Goal: Task Accomplishment & Management: Use online tool/utility

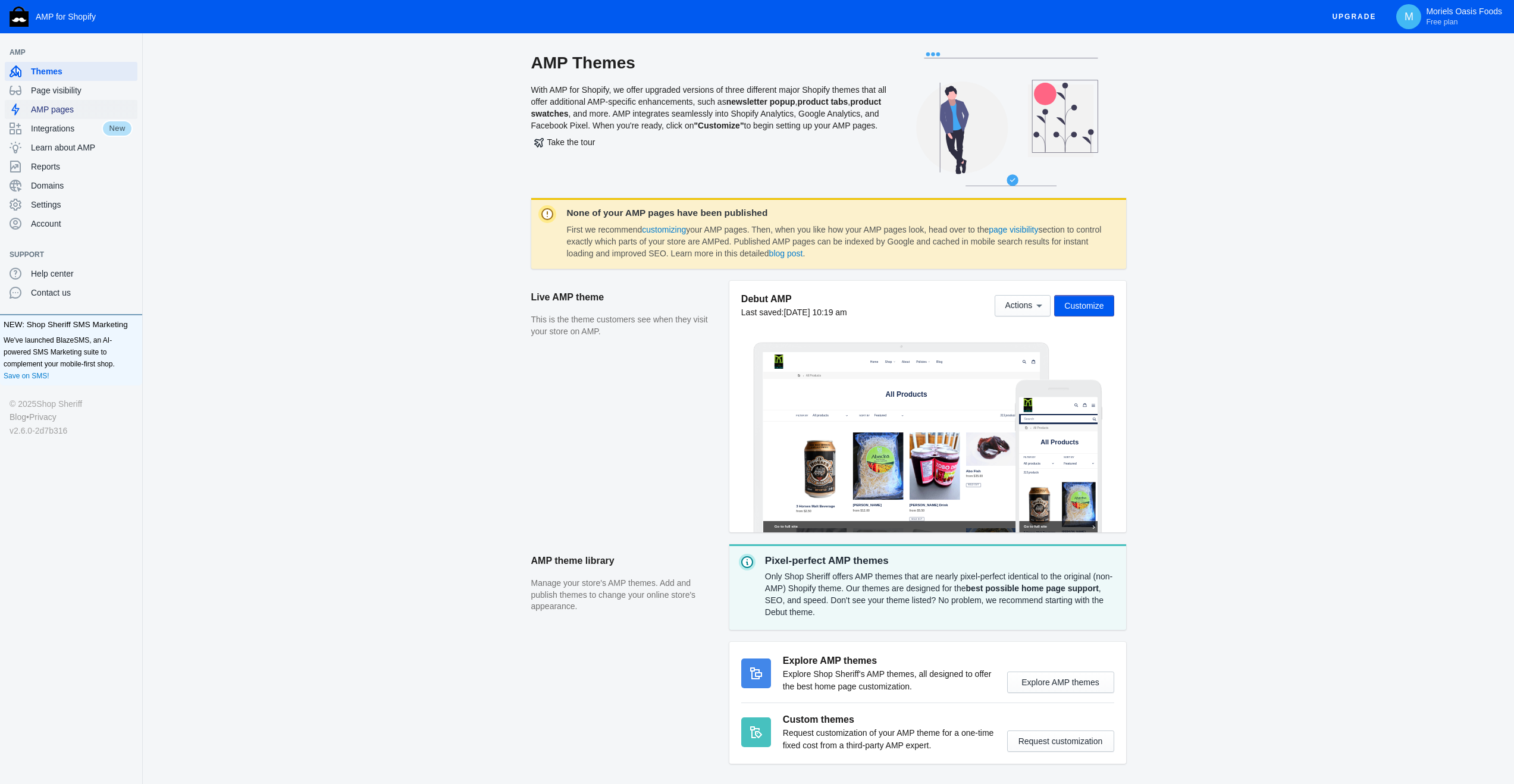
click at [59, 110] on span "AMP pages" at bounding box center [82, 110] width 102 height 12
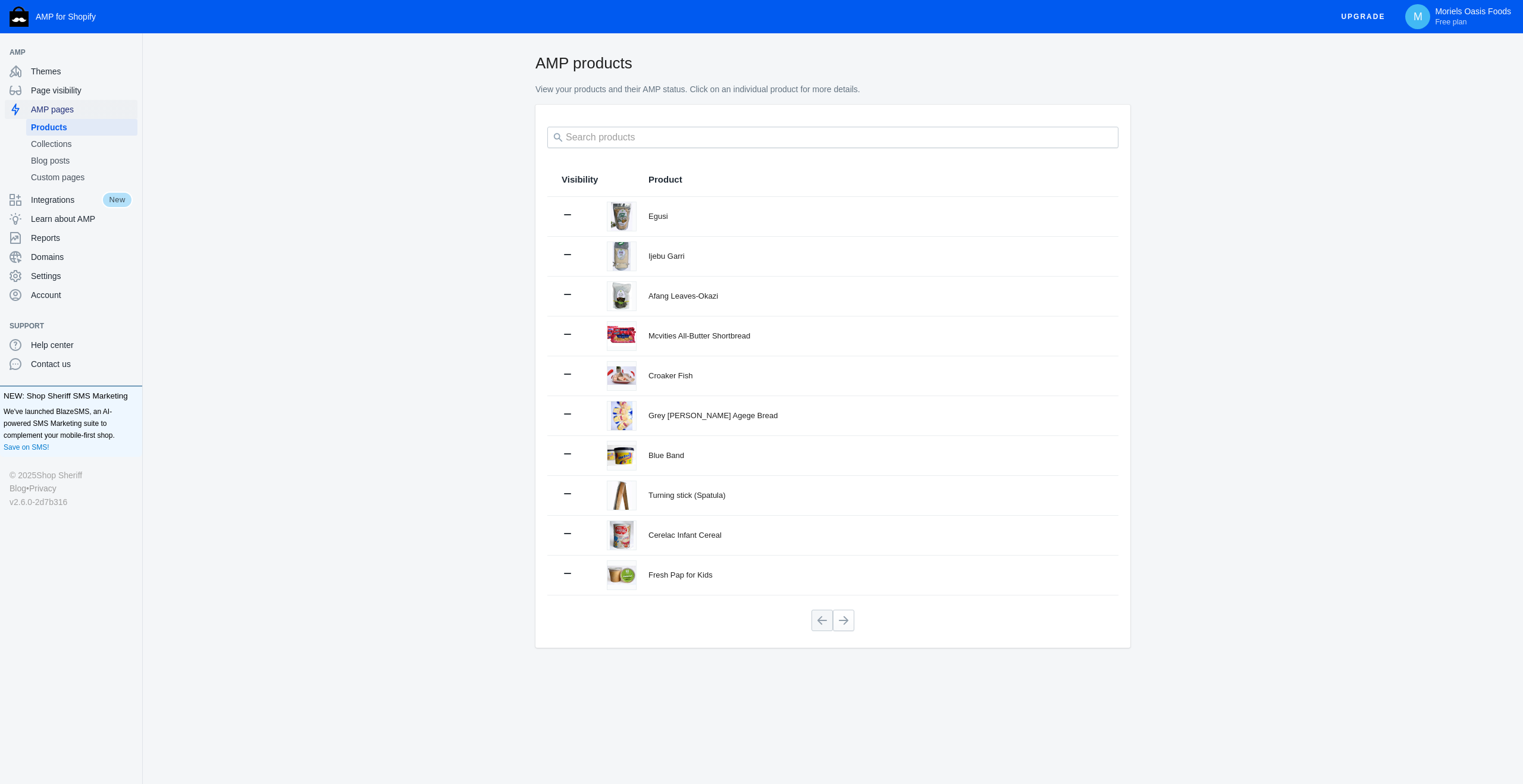
click at [64, 111] on span "AMP pages" at bounding box center [82, 110] width 102 height 12
click at [77, 70] on span "Themes" at bounding box center [82, 71] width 102 height 12
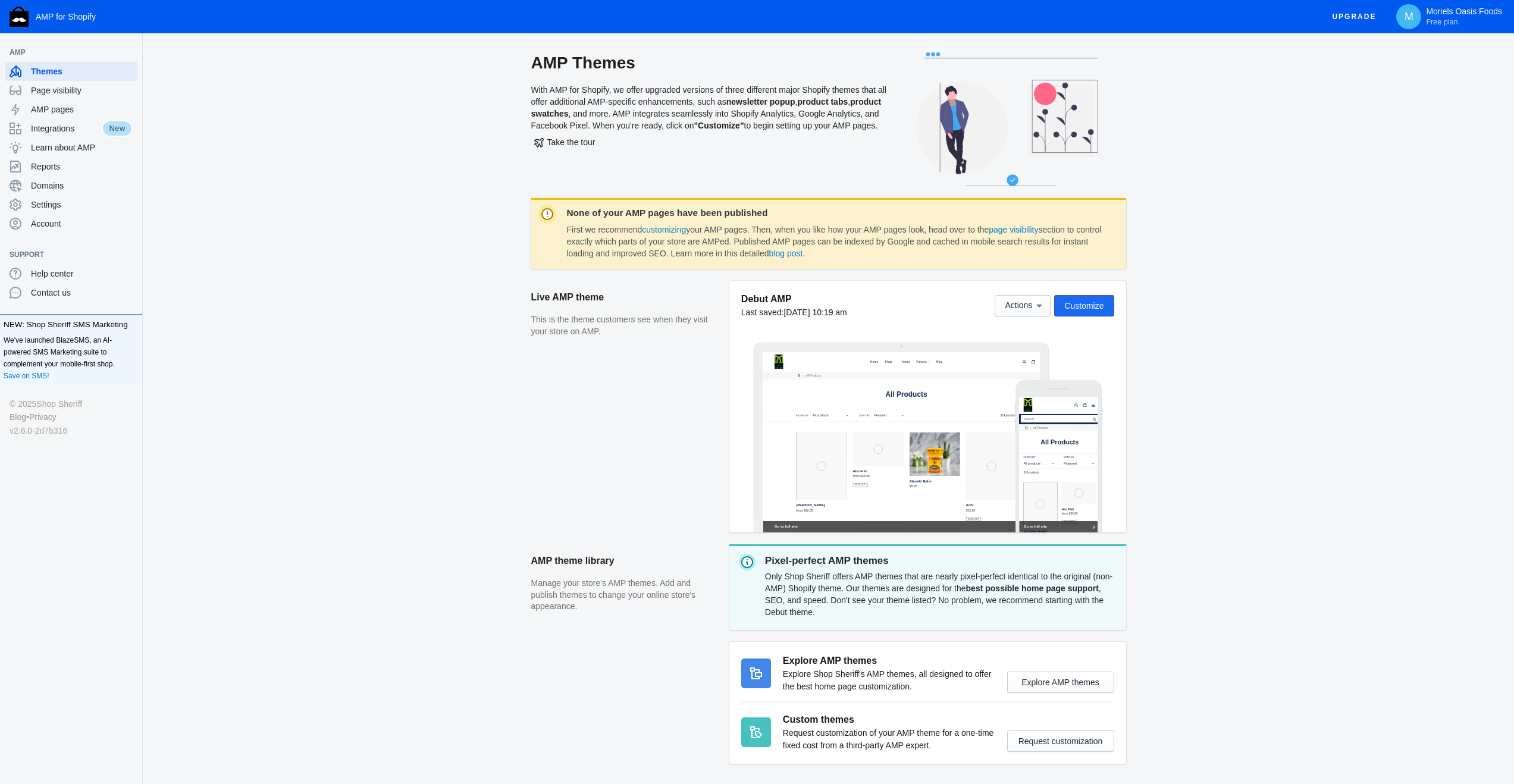
click at [1071, 300] on button "Customize" at bounding box center [1084, 306] width 59 height 22
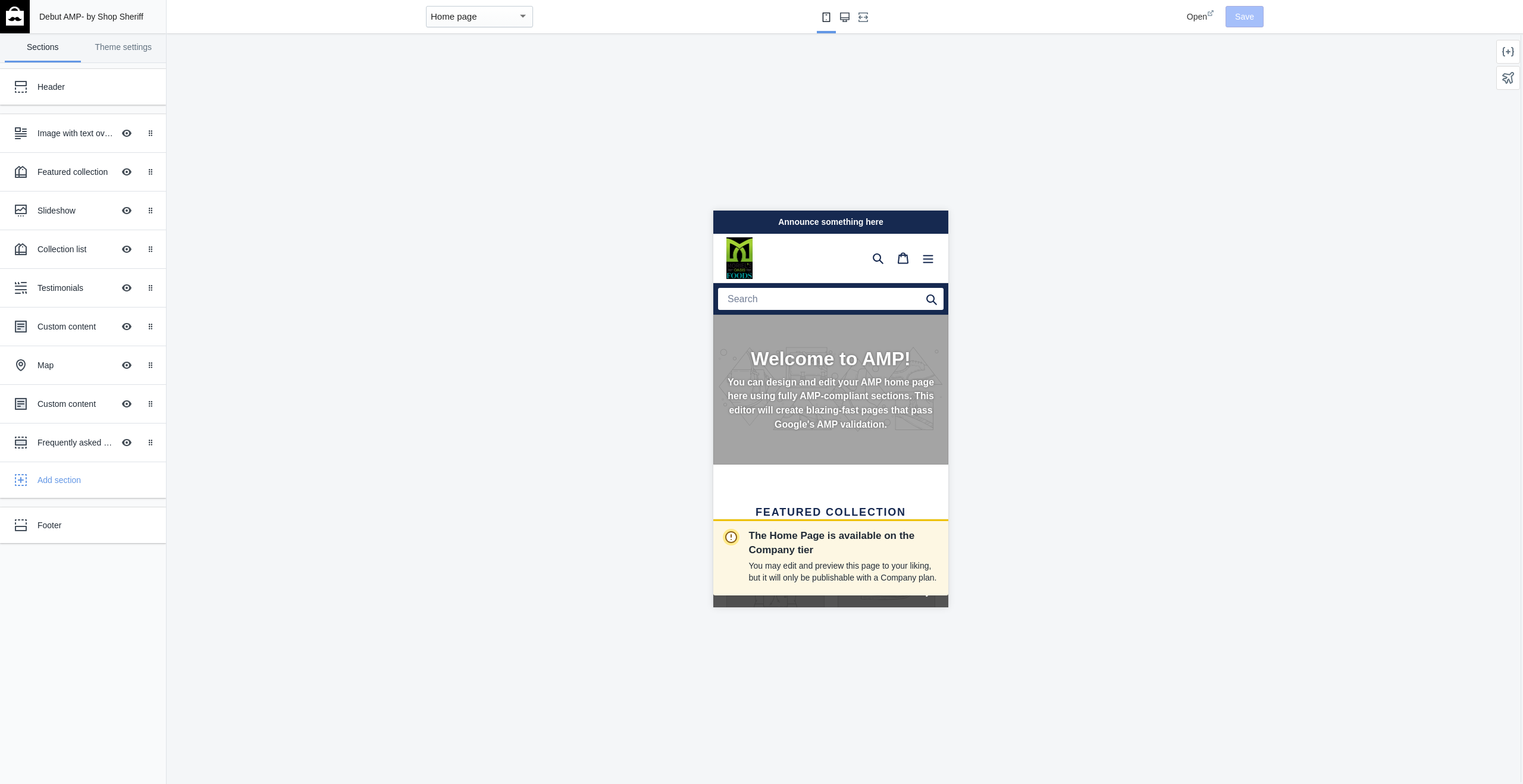
click at [840, 15] on use "Large screen" at bounding box center [844, 17] width 10 height 10
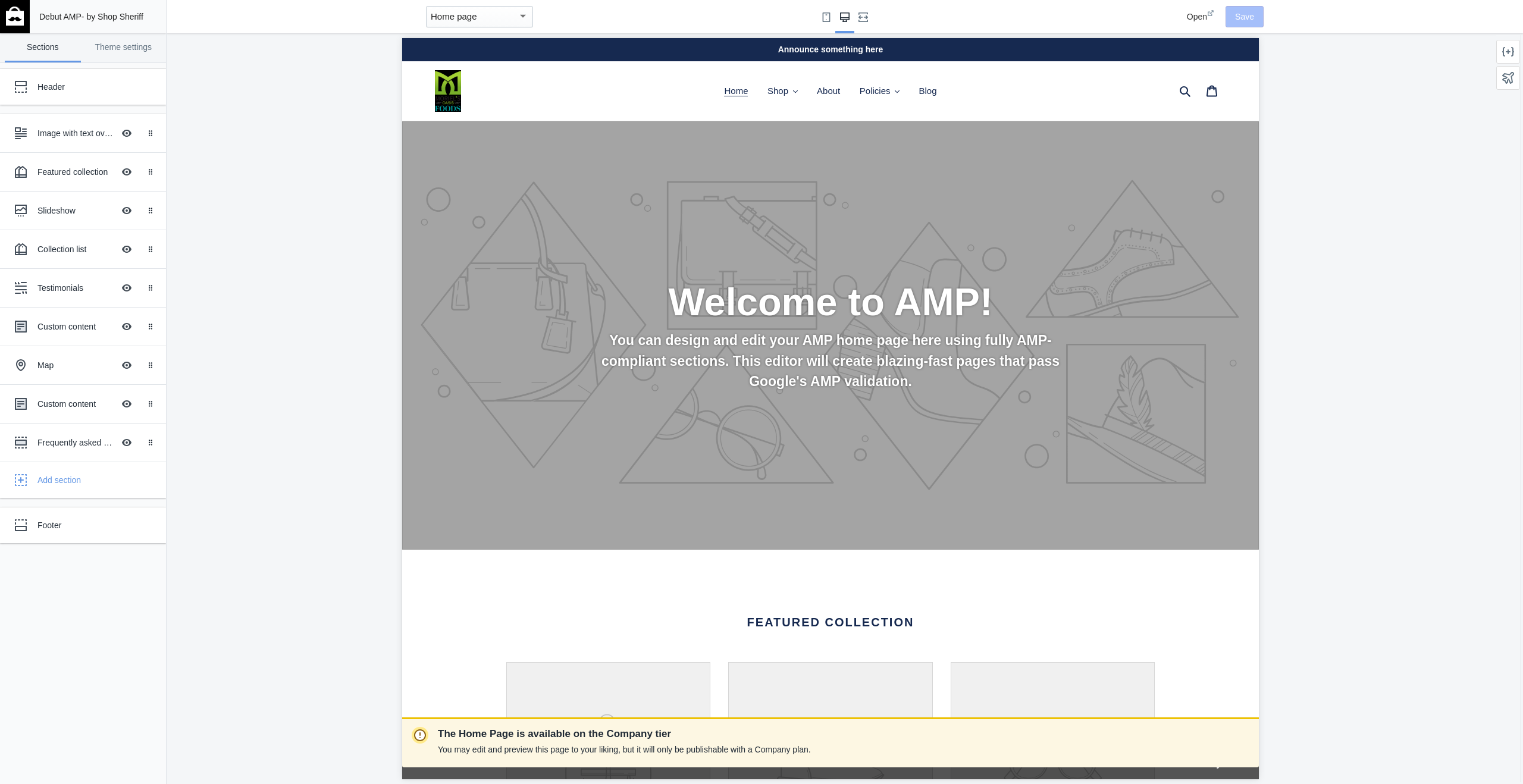
click at [745, 280] on h2 "Welcome to AMP!" at bounding box center [830, 301] width 648 height 46
click at [71, 128] on div "Image with text overlay" at bounding box center [75, 133] width 76 height 12
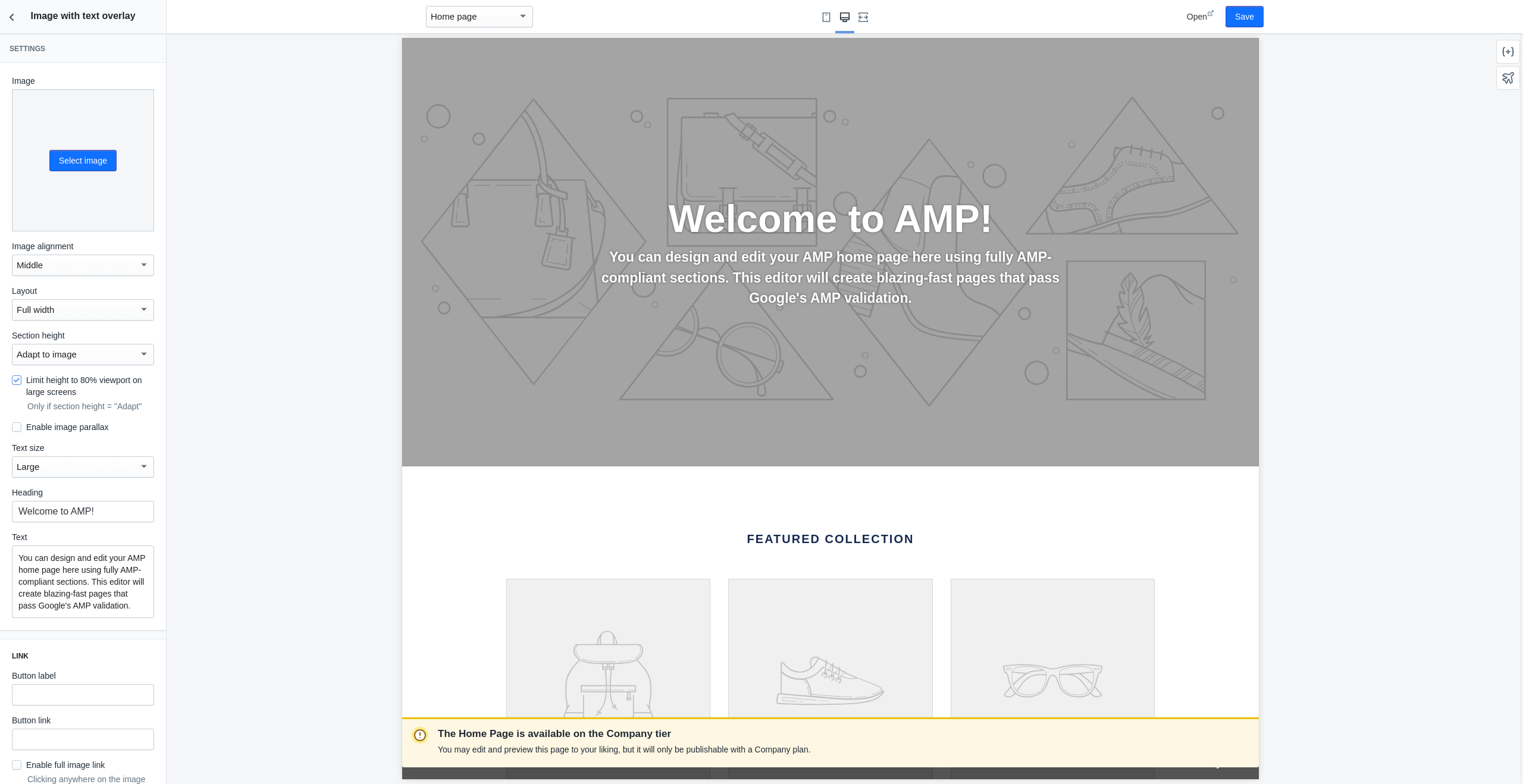
scroll to position [0, 0]
click at [10, 19] on icon "Back to sections" at bounding box center [12, 17] width 12 height 12
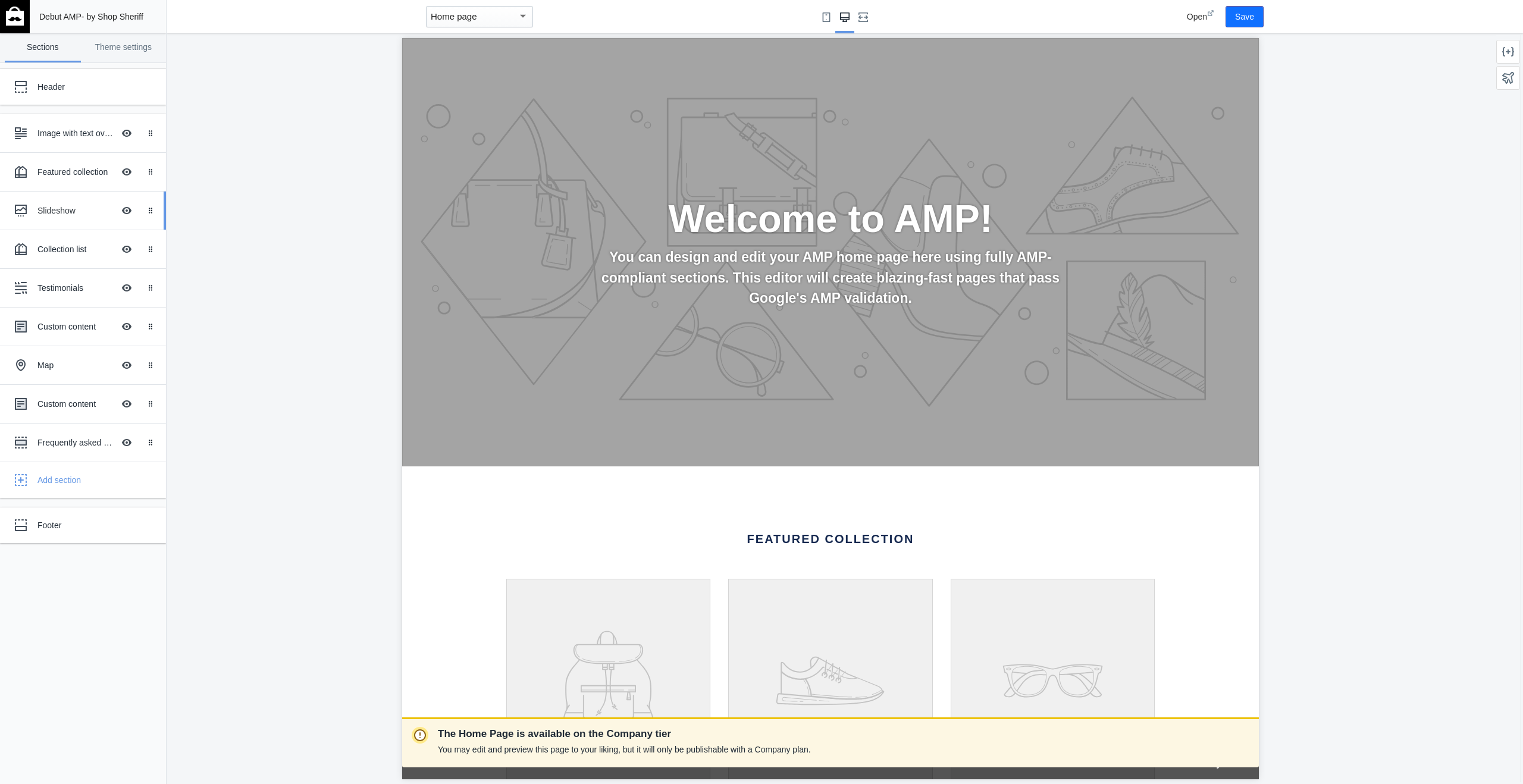
click at [58, 210] on div "Slideshow" at bounding box center [75, 211] width 76 height 12
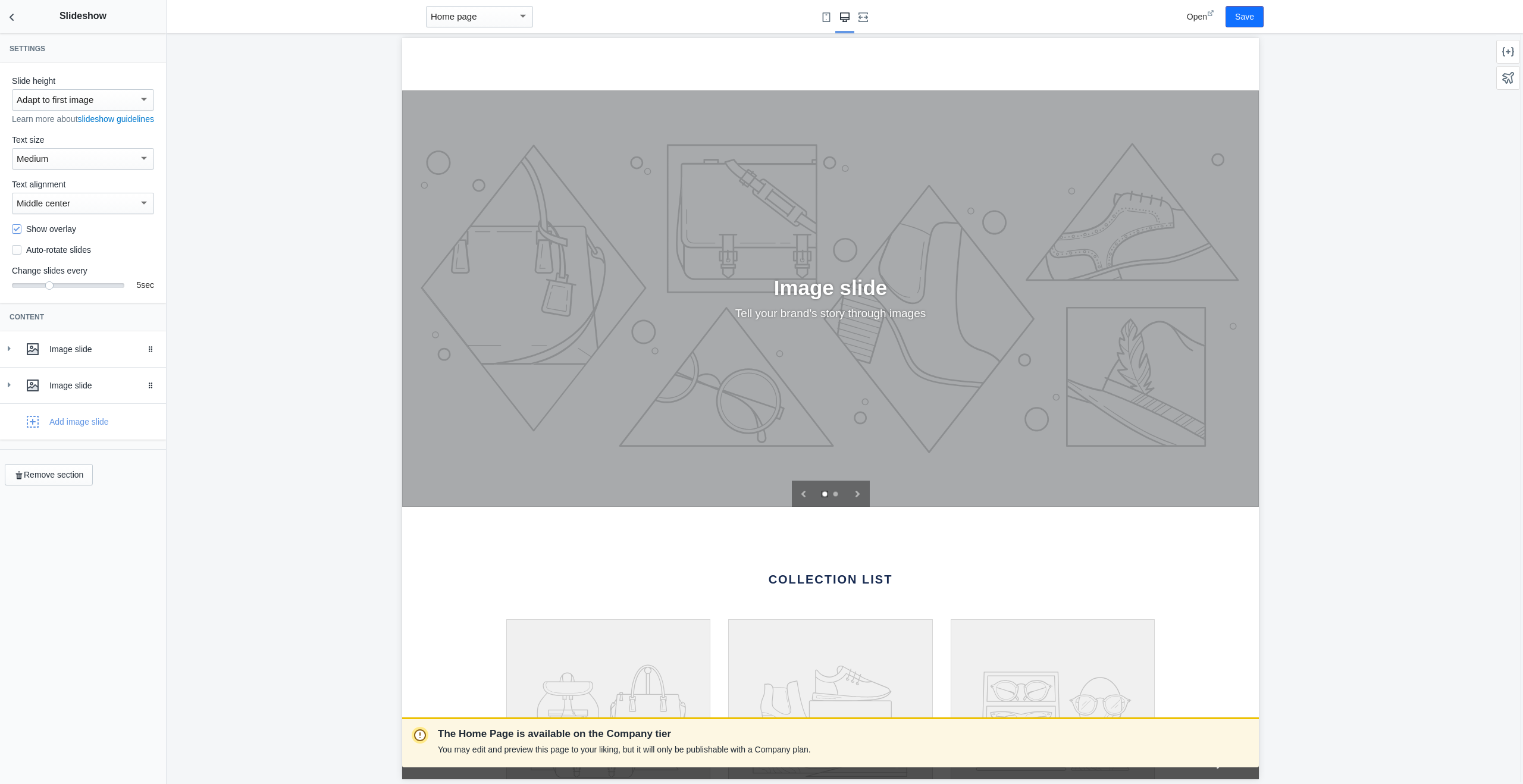
scroll to position [944, 0]
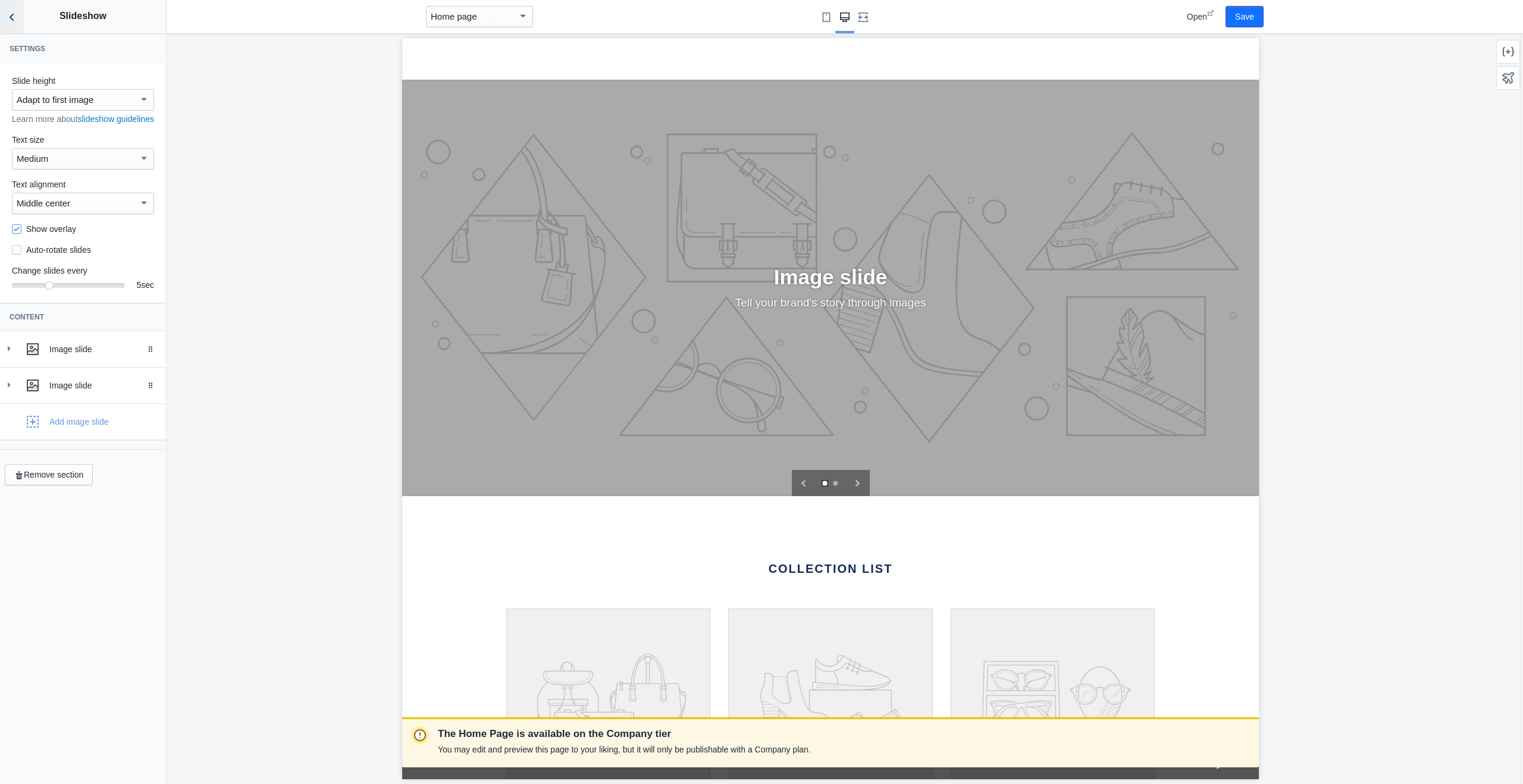
click at [12, 23] on icon "Back to sections" at bounding box center [12, 17] width 12 height 12
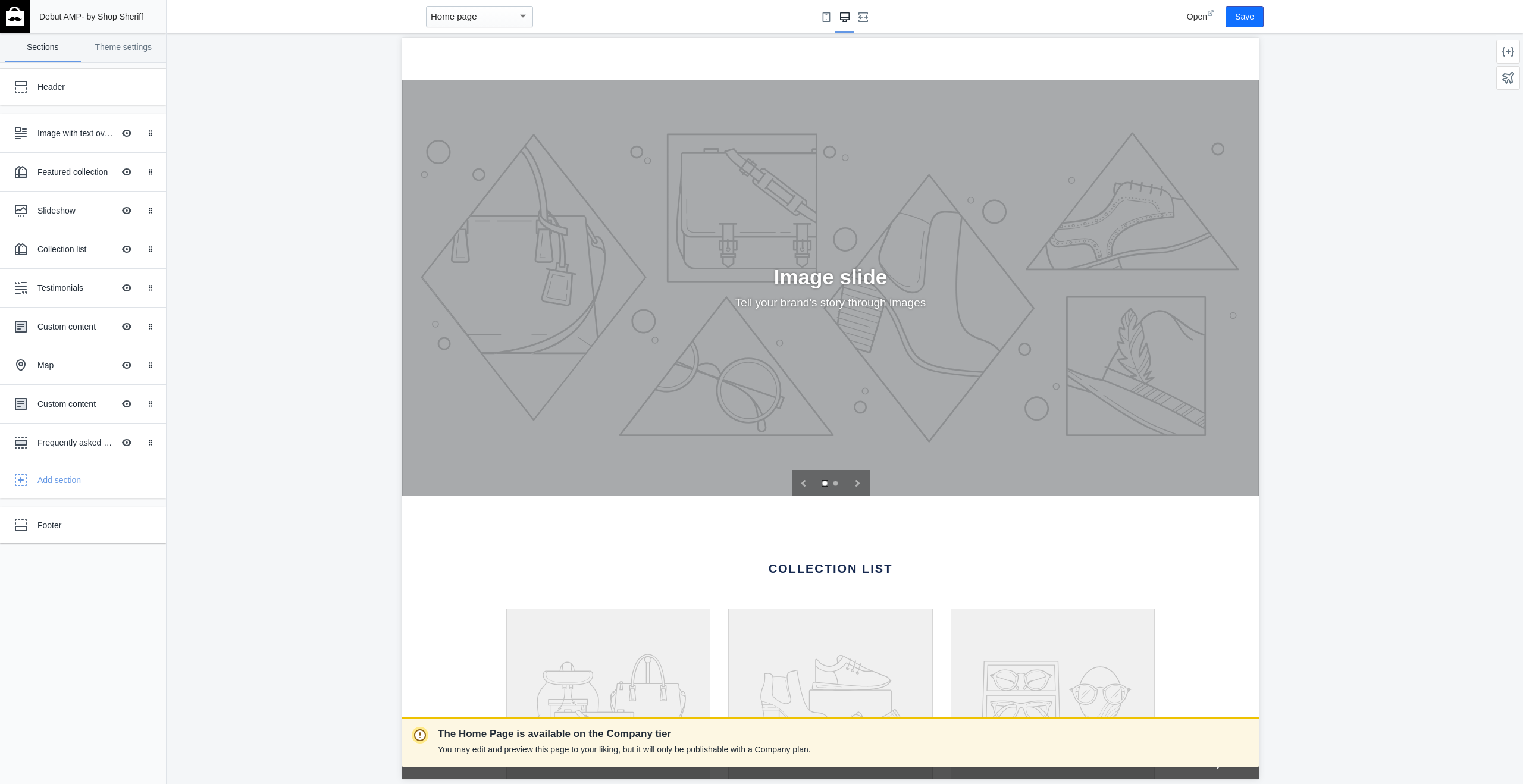
scroll to position [0, 0]
